Goal: Check status: Check status

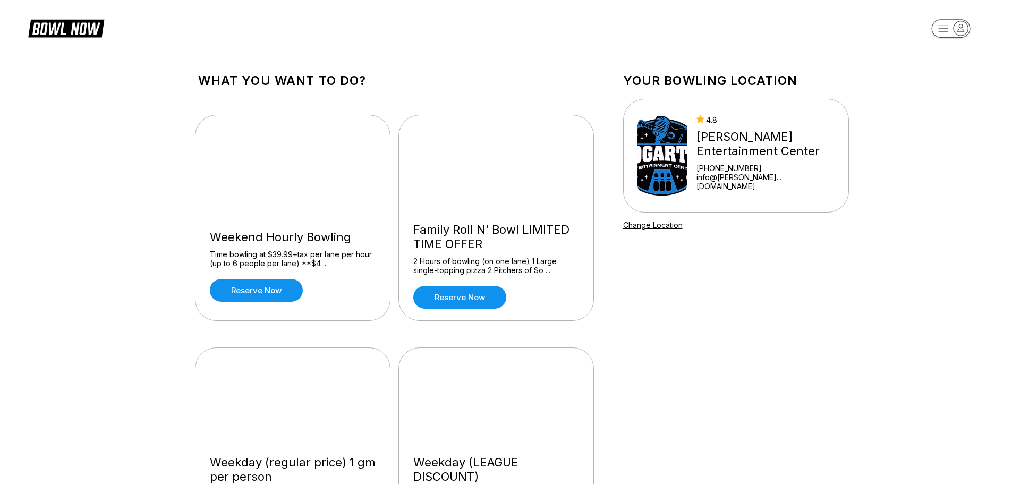
click at [966, 26] on icon "button" at bounding box center [960, 28] width 14 height 14
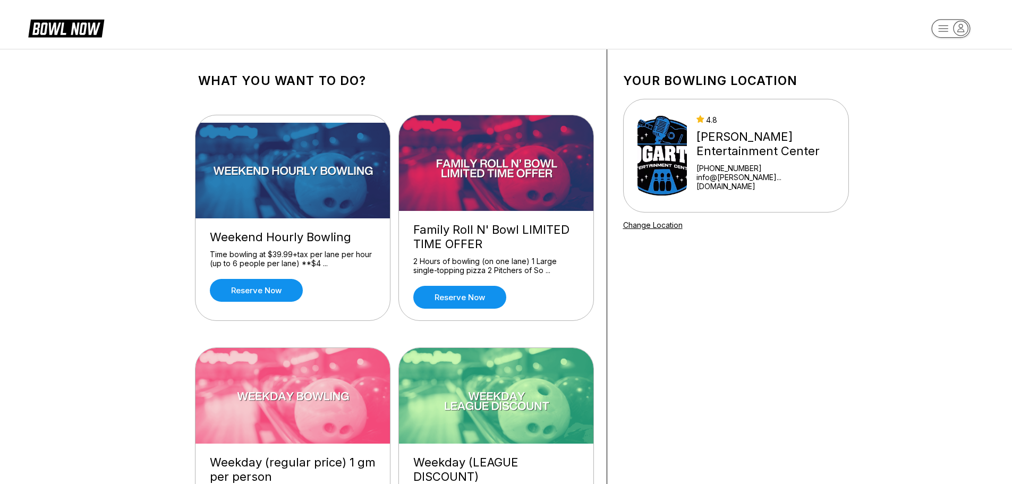
click at [942, 32] on rect "button" at bounding box center [950, 28] width 39 height 19
click at [959, 74] on div "All Bookings" at bounding box center [951, 79] width 74 height 19
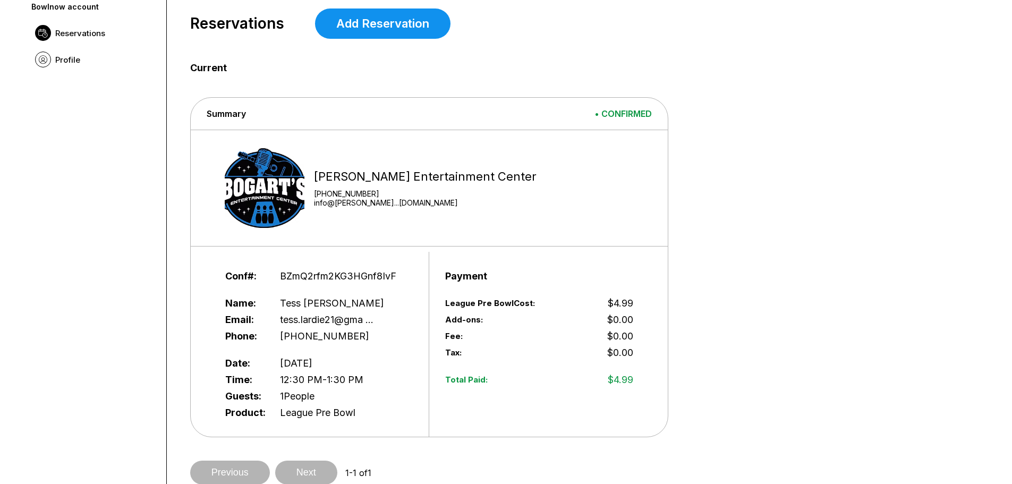
scroll to position [53, 0]
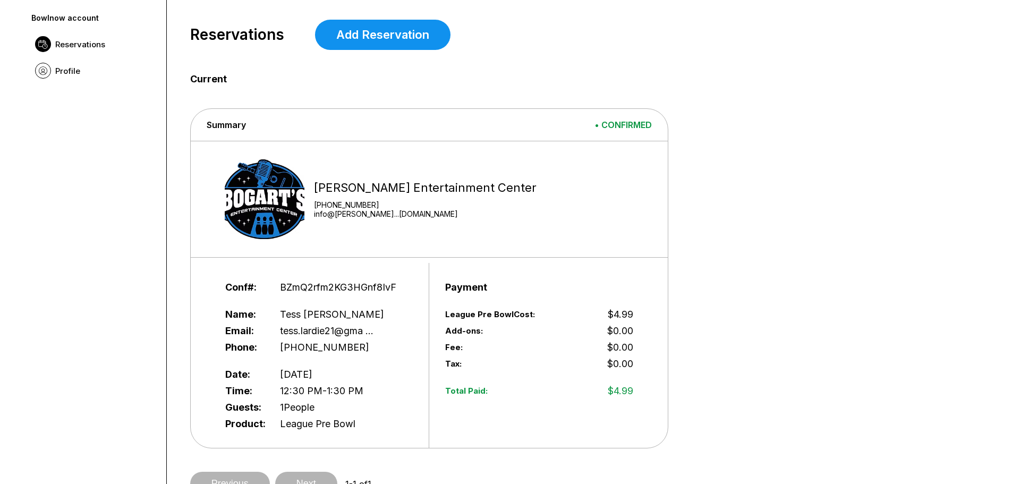
click at [90, 49] on span "Reservations" at bounding box center [80, 44] width 50 height 10
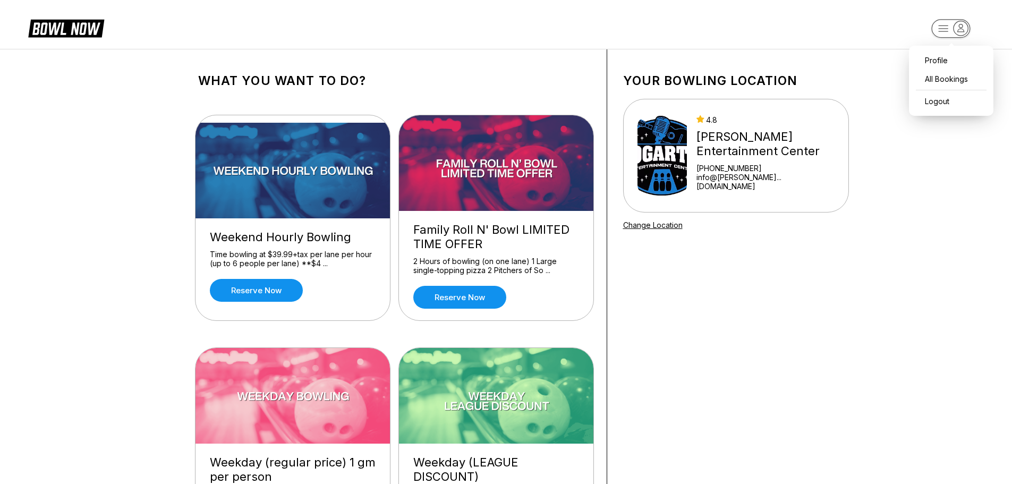
click at [952, 28] on rect "button" at bounding box center [950, 28] width 39 height 19
click at [946, 76] on div "All Bookings" at bounding box center [951, 79] width 74 height 19
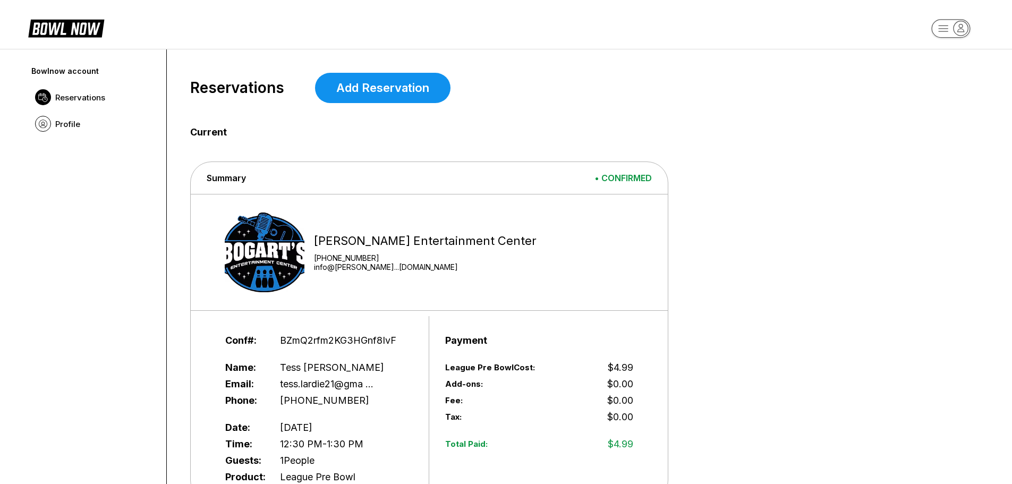
click at [623, 182] on span "• CONFIRMED" at bounding box center [622, 178] width 57 height 11
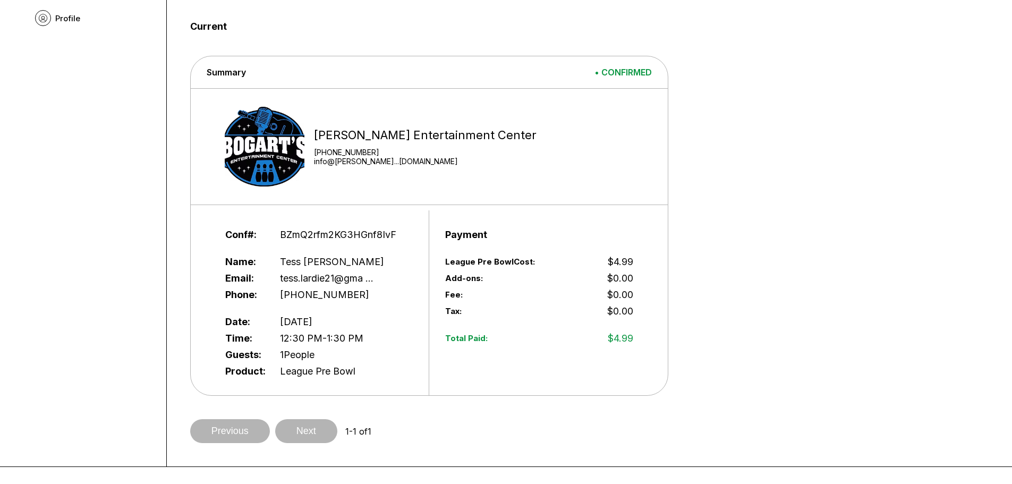
scroll to position [106, 0]
click at [323, 160] on link "info@[PERSON_NAME]...[DOMAIN_NAME]" at bounding box center [425, 160] width 223 height 9
